Goal: Download file/media

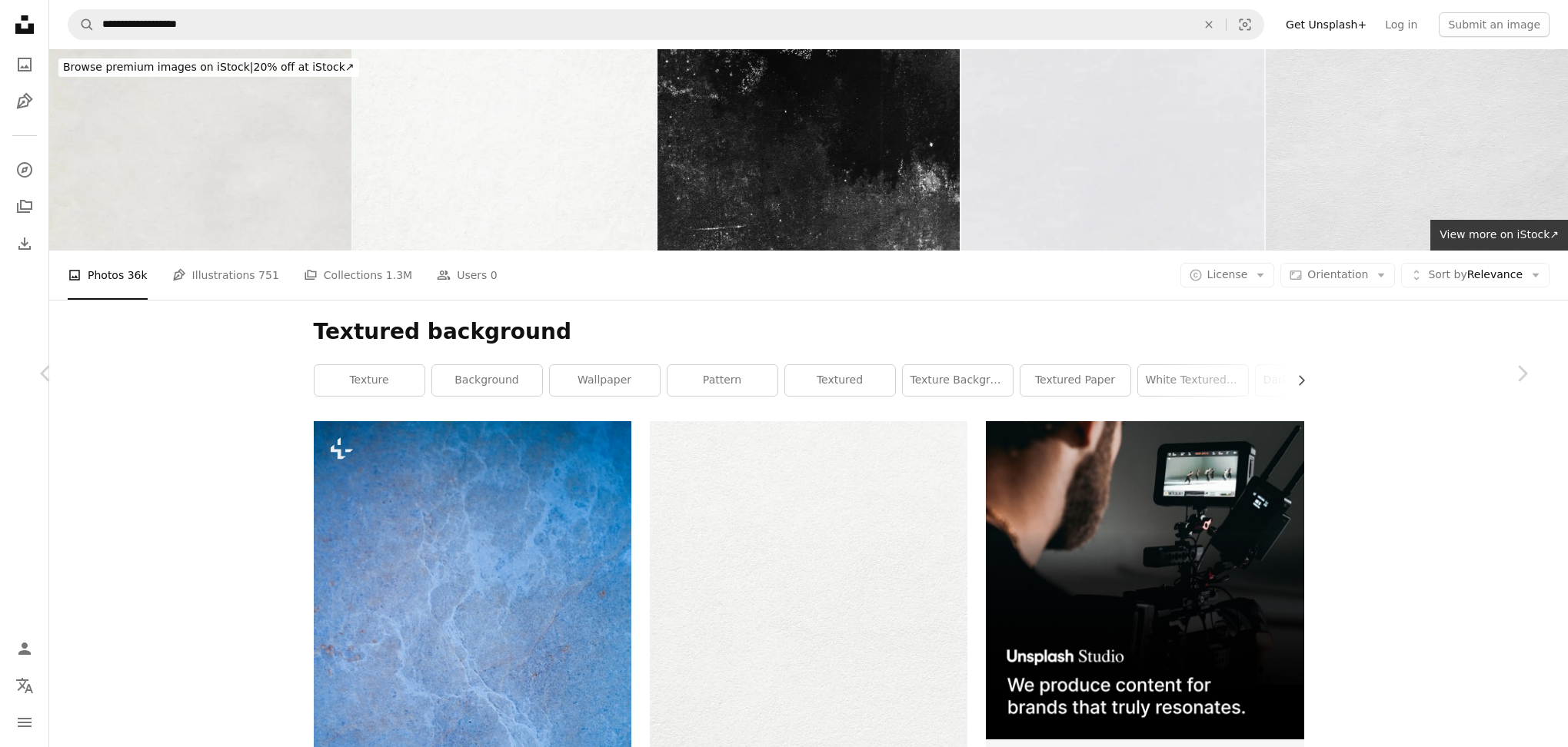
scroll to position [59412, 0]
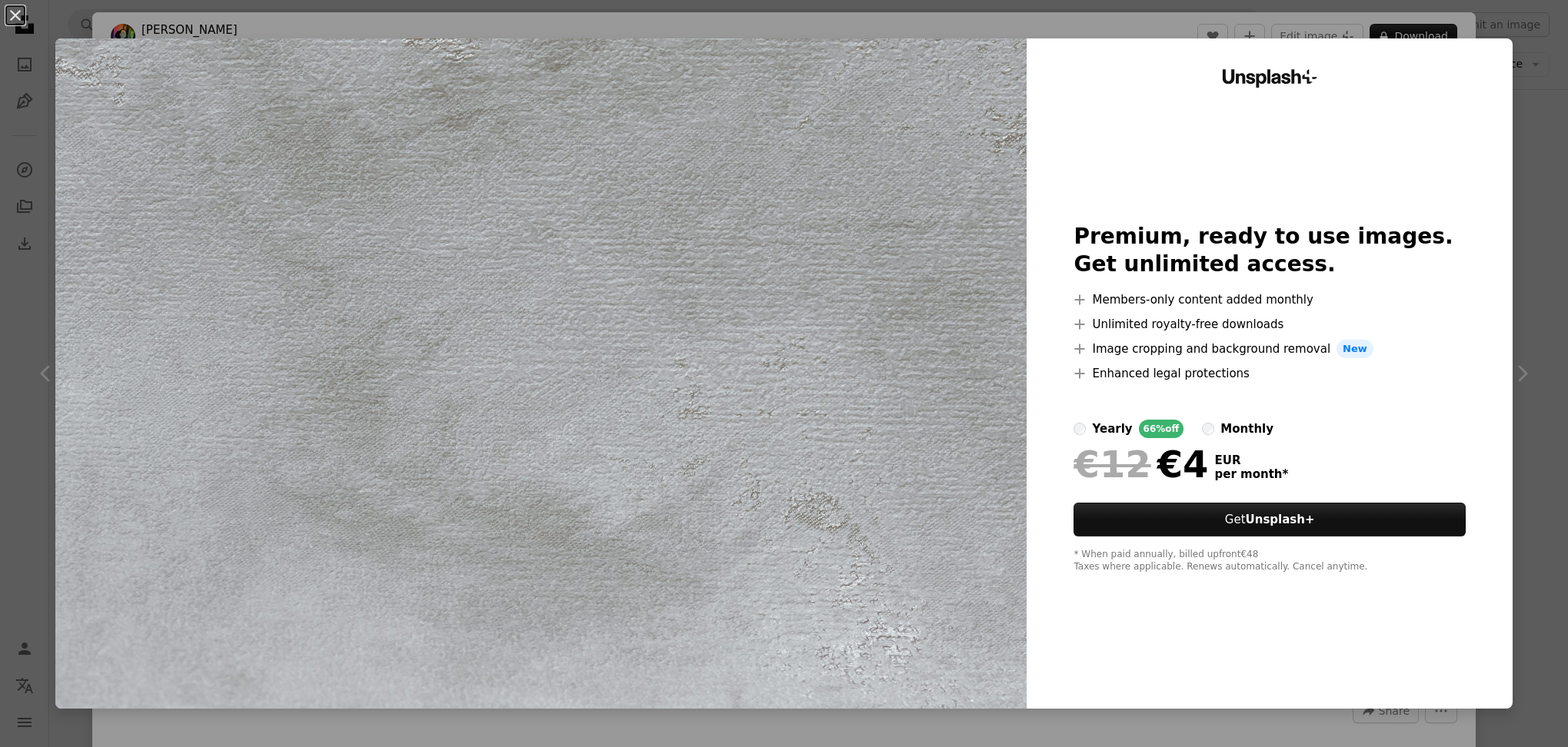
drag, startPoint x: 1564, startPoint y: 230, endPoint x: 1548, endPoint y: 230, distance: 16.0
click at [1564, 230] on div "An X shape Unsplash+ Premium, ready to use images. Get unlimited access. A plus…" at bounding box center [784, 373] width 1568 height 747
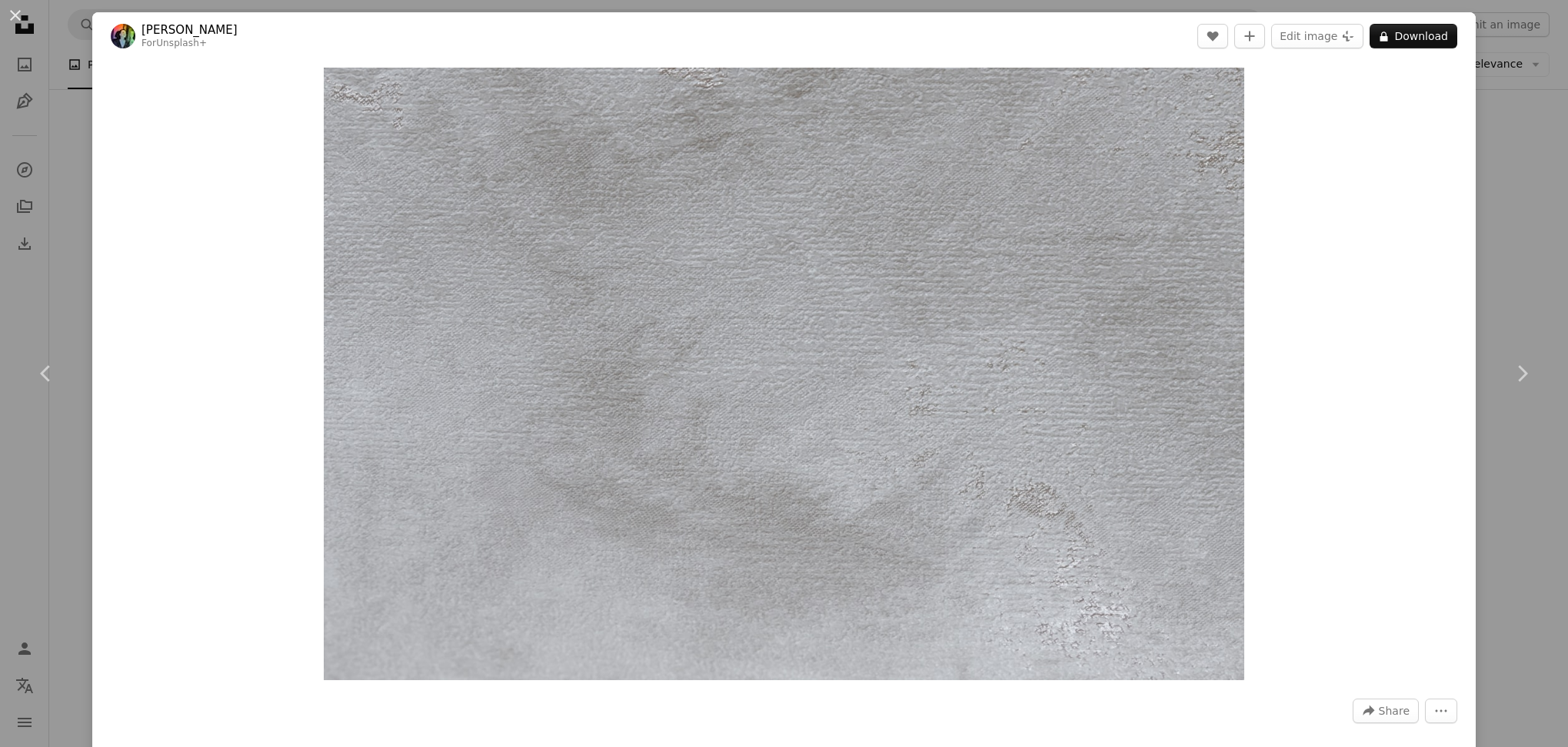
click at [1544, 224] on div "An X shape Chevron left Chevron right [PERSON_NAME] For Unsplash+ A heart A plu…" at bounding box center [784, 373] width 1568 height 747
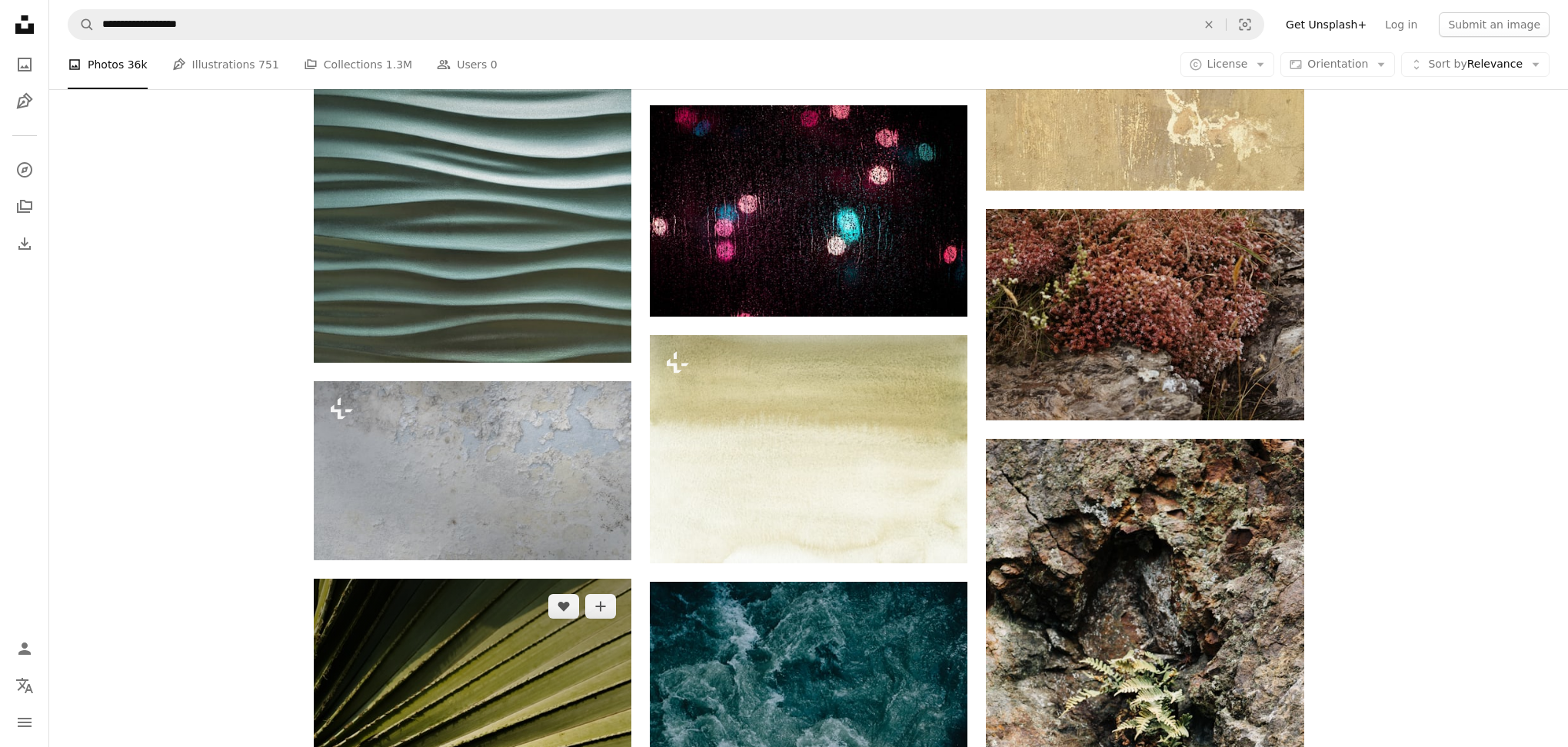
scroll to position [72566, 0]
